Goal: Information Seeking & Learning: Learn about a topic

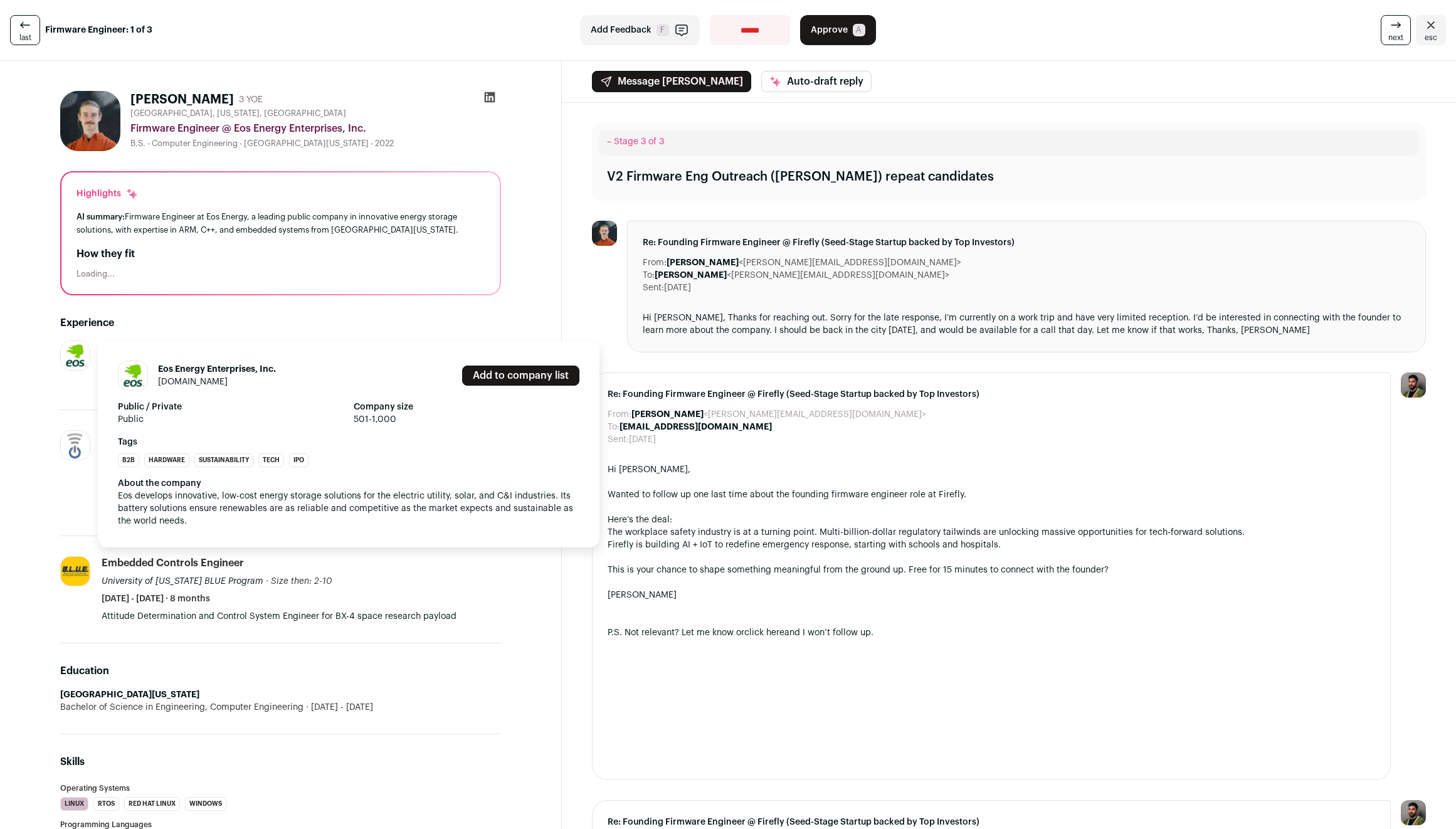
click at [78, 358] on img at bounding box center [75, 356] width 29 height 29
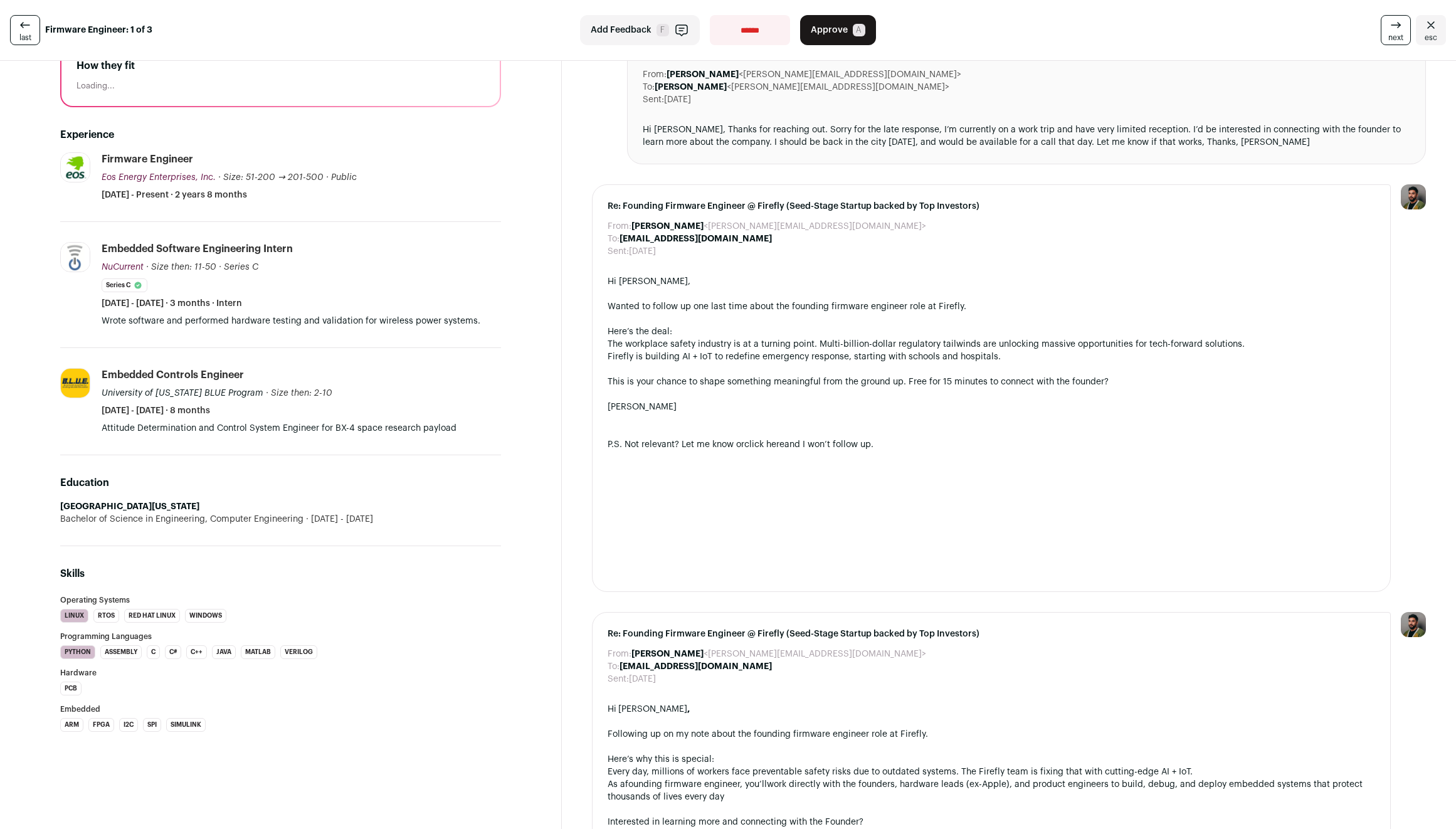
scroll to position [196, 0]
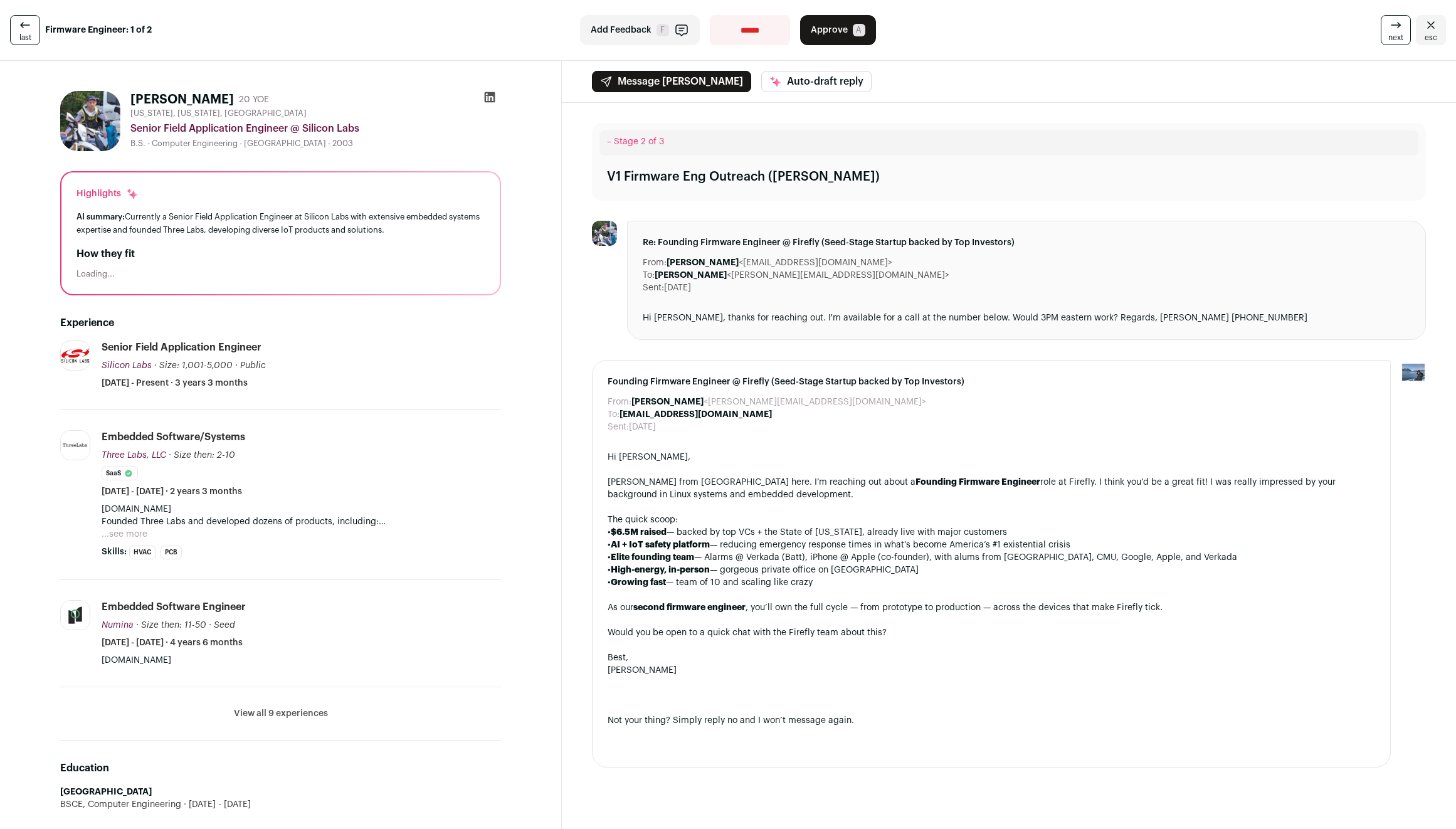
click at [128, 533] on button "...see more" at bounding box center [124, 534] width 45 height 13
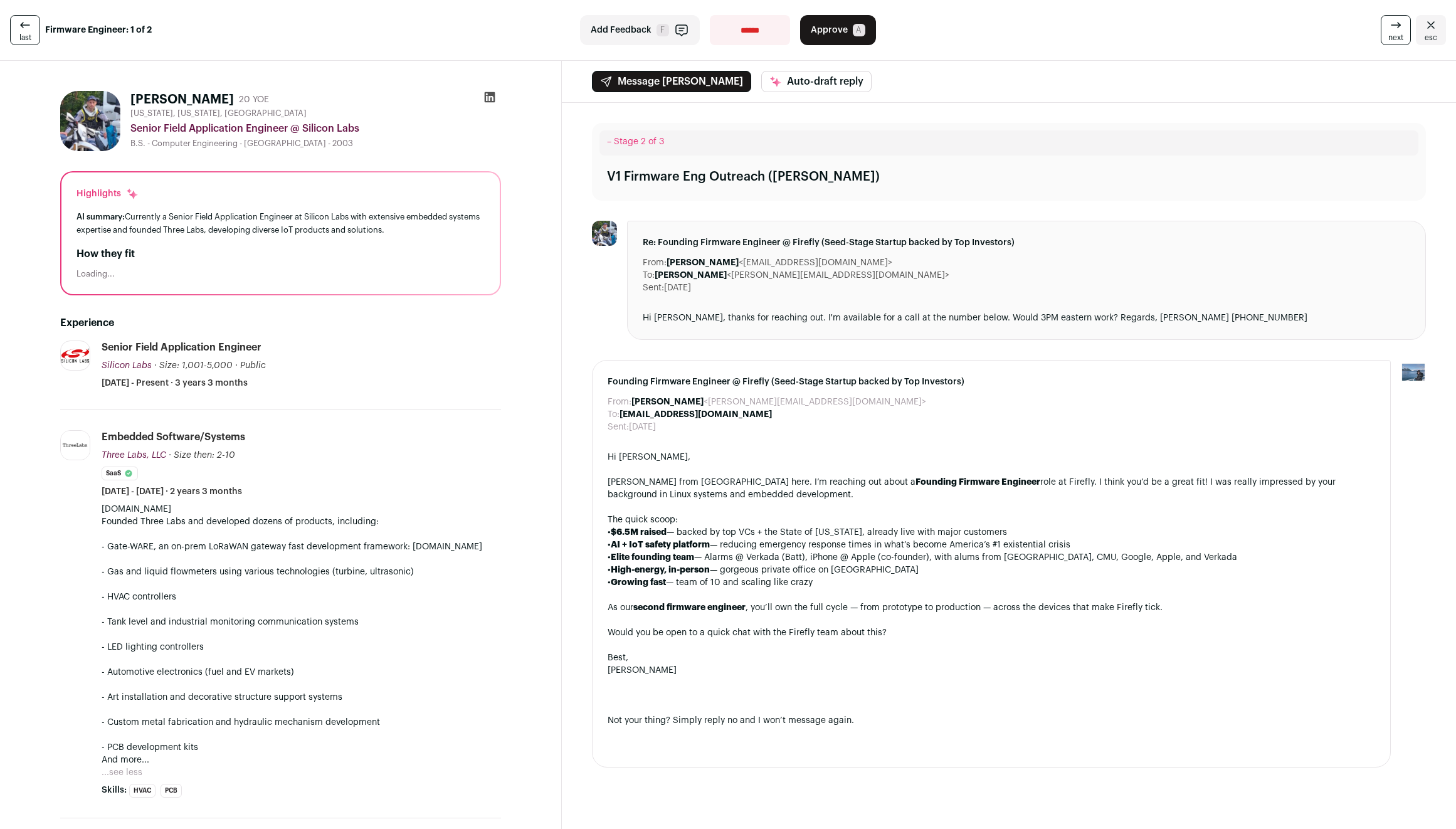
scroll to position [218, 0]
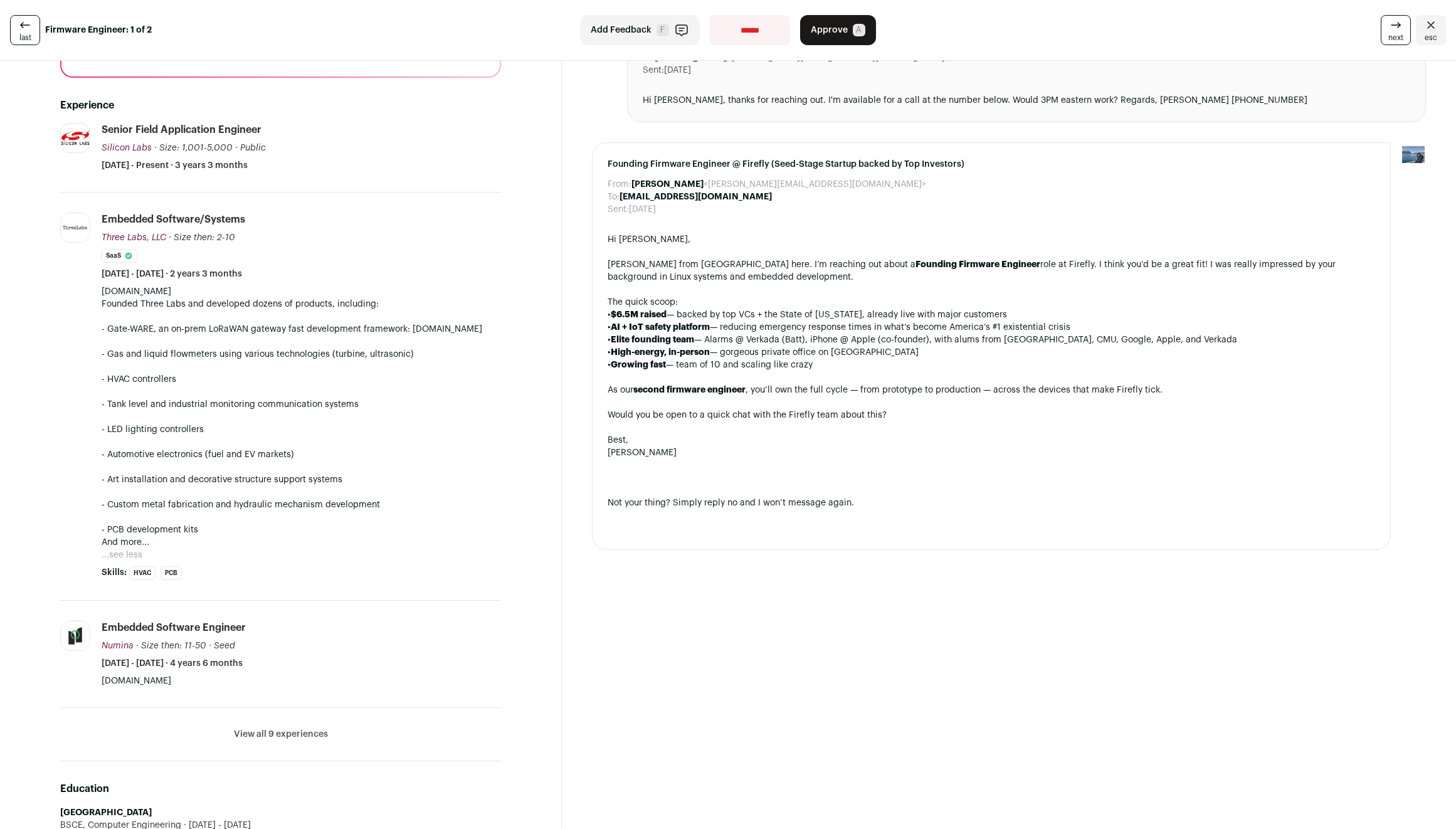
drag, startPoint x: 124, startPoint y: 328, endPoint x: 477, endPoint y: 339, distance: 353.2
click at [477, 339] on p "[DOMAIN_NAME] Founded Three Labs and developed dozens of products, including: -…" at bounding box center [301, 417] width 399 height 263
click at [462, 330] on p "[DOMAIN_NAME] Founded Three Labs and developed dozens of products, including: -…" at bounding box center [301, 417] width 399 height 263
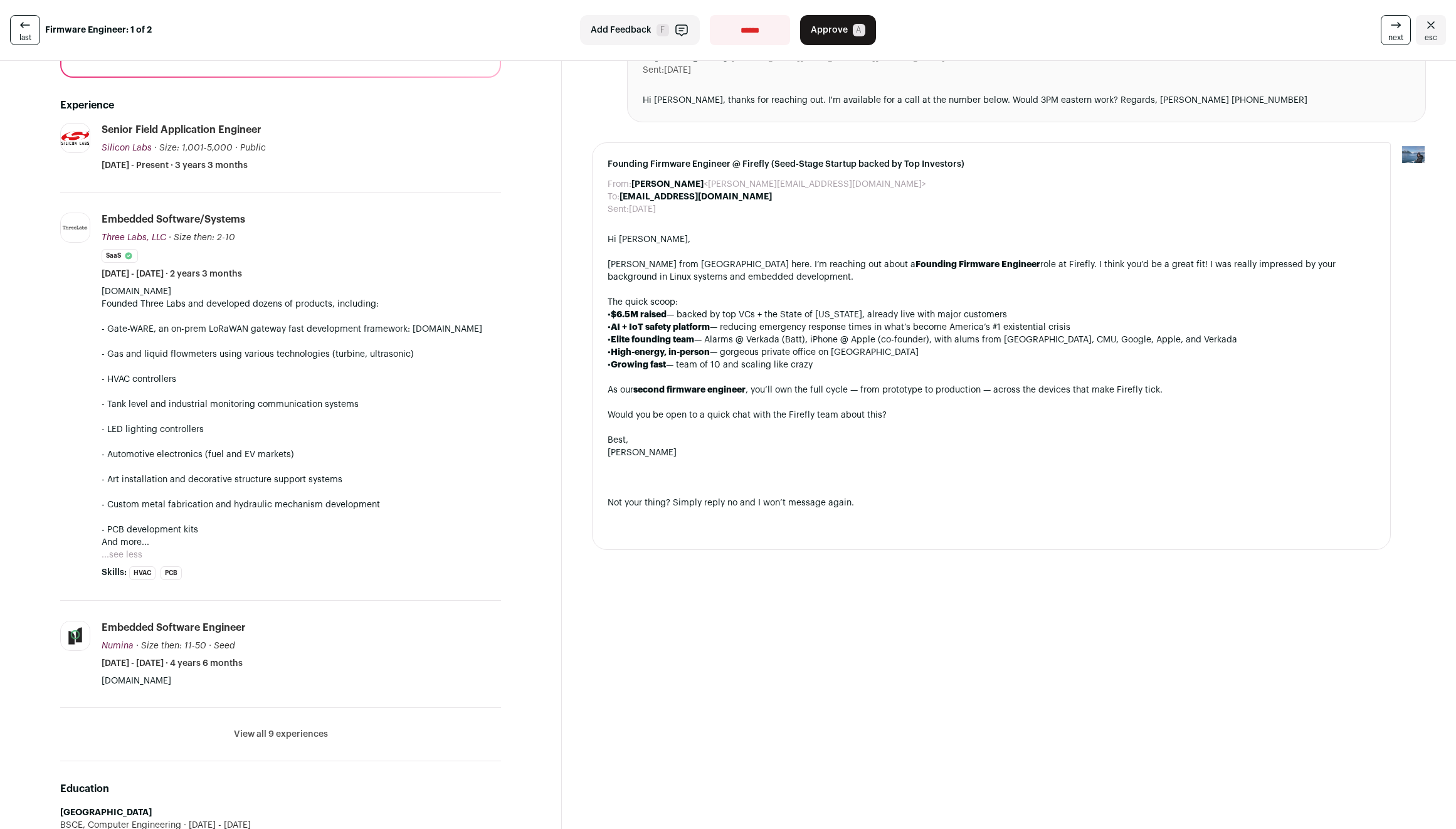
click at [431, 399] on p "[DOMAIN_NAME] Founded Three Labs and developed dozens of products, including: -…" at bounding box center [301, 417] width 399 height 263
click at [419, 328] on p "[DOMAIN_NAME] Founded Three Labs and developed dozens of products, including: -…" at bounding box center [301, 417] width 399 height 263
drag, startPoint x: 419, startPoint y: 328, endPoint x: 474, endPoint y: 329, distance: 55.0
click at [474, 329] on p "[DOMAIN_NAME] Founded Three Labs and developed dozens of products, including: -…" at bounding box center [301, 417] width 399 height 263
copy p "[DOMAIN_NAME]"
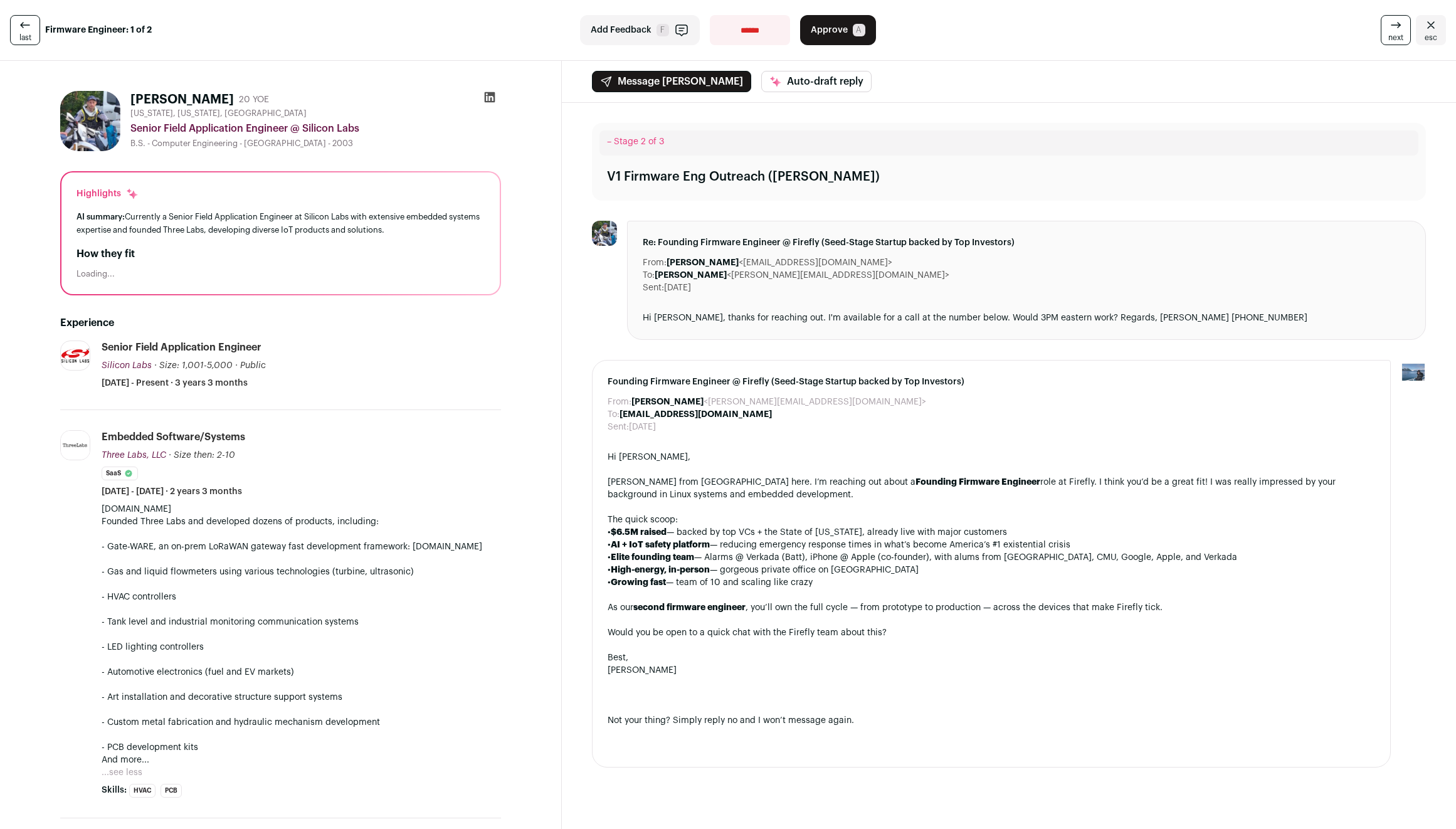
scroll to position [345, 0]
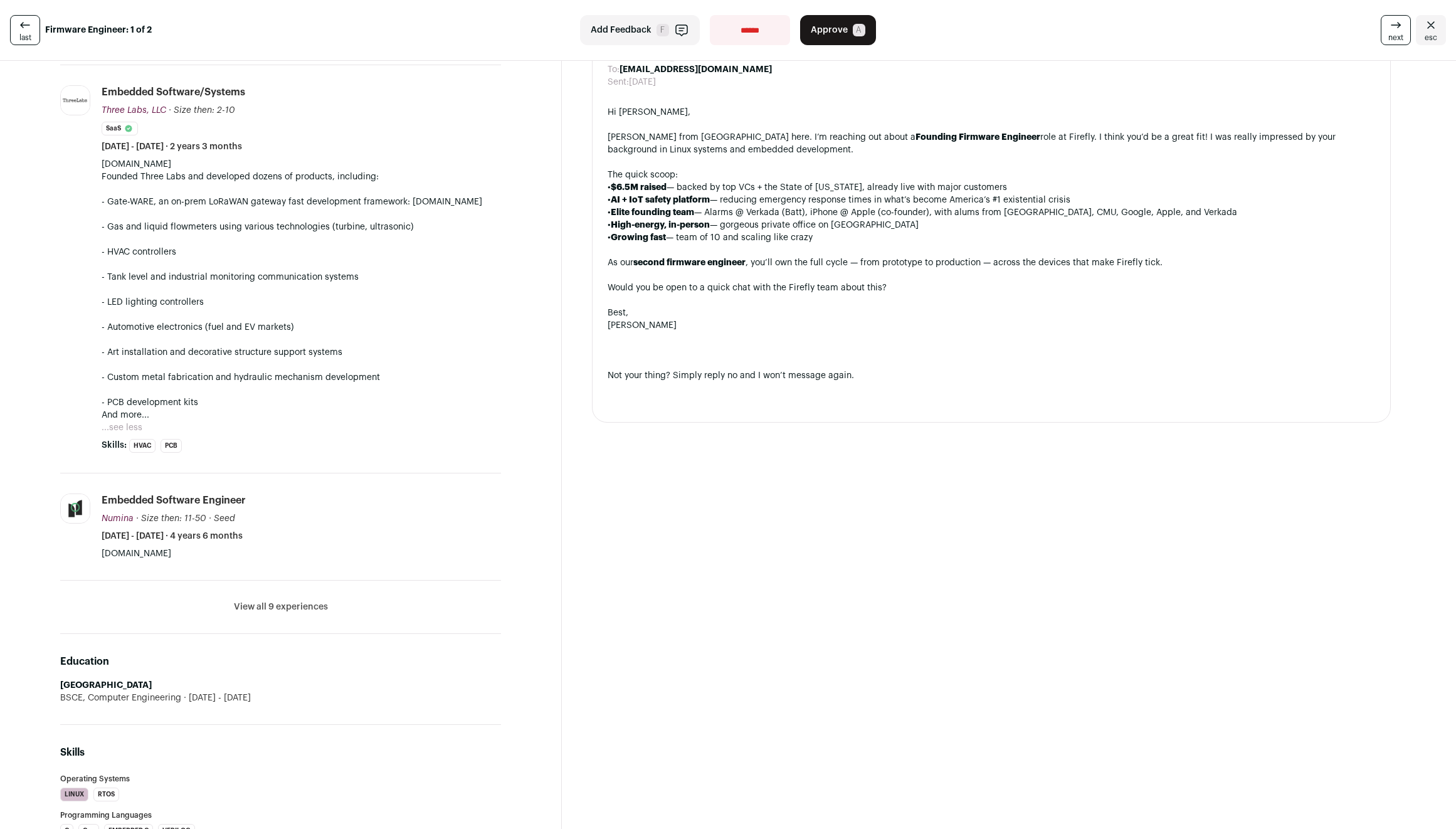
click at [285, 607] on button "View all 9 experiences" at bounding box center [281, 607] width 94 height 13
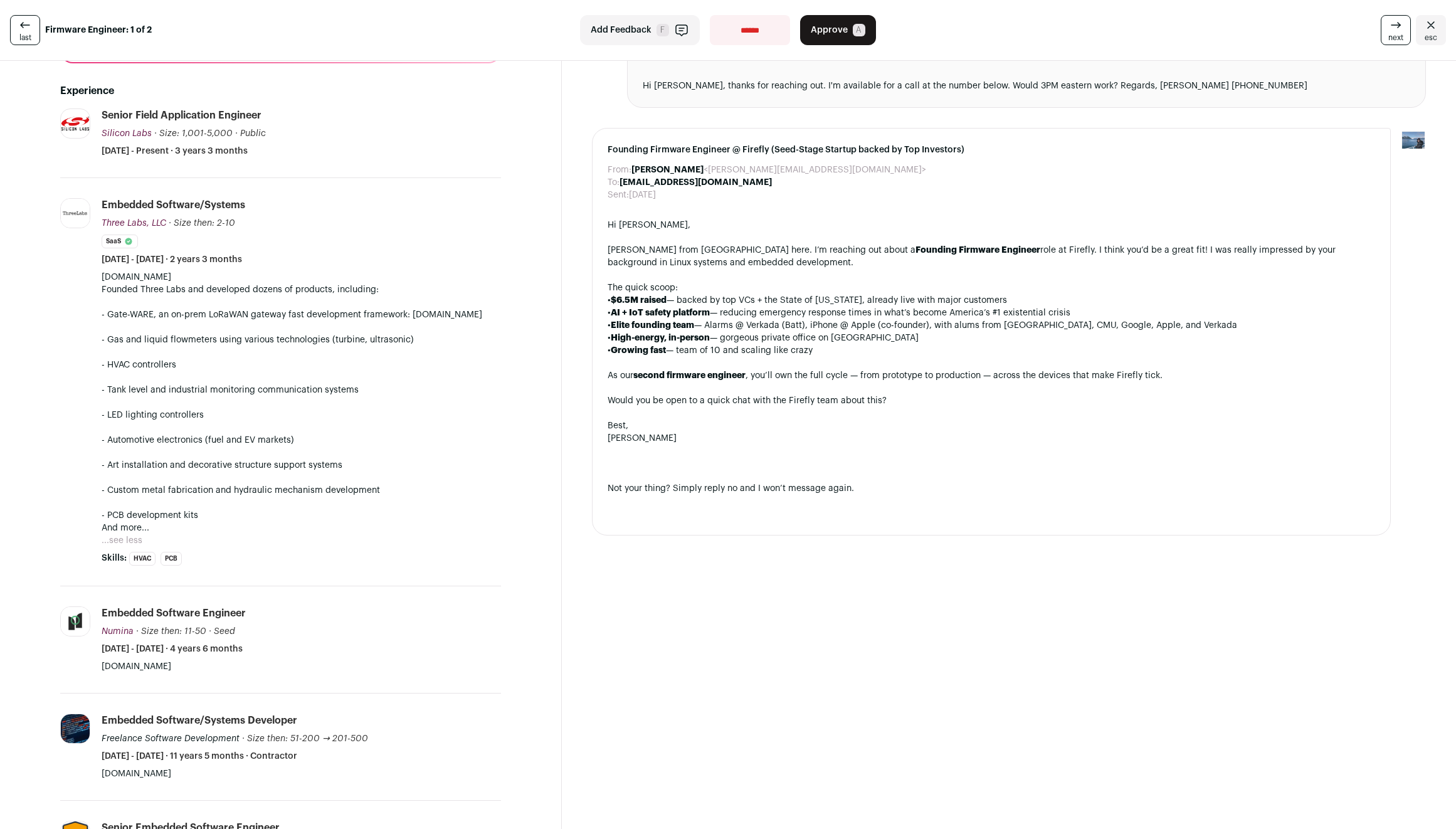
scroll to position [0, 0]
